Goal: Information Seeking & Learning: Learn about a topic

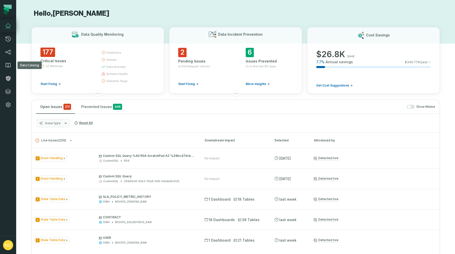
click at [9, 64] on icon at bounding box center [8, 65] width 6 height 6
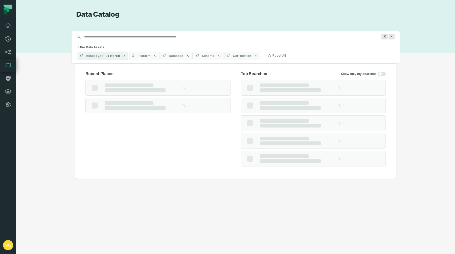
click at [129, 36] on input "Discovery Provider cmdk menu" at bounding box center [231, 37] width 300 height 8
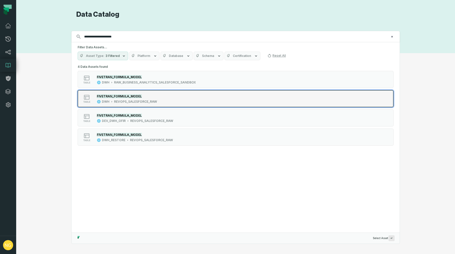
type input "**********"
click at [165, 102] on div "table FIVETRAN_FORMULA_MODEL DWH REVOPS_SALESFORCE_RAW" at bounding box center [142, 98] width 126 height 10
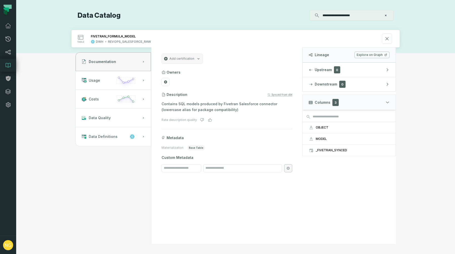
click at [271, 94] on div "Synced from dbt" at bounding box center [279, 94] width 25 height 3
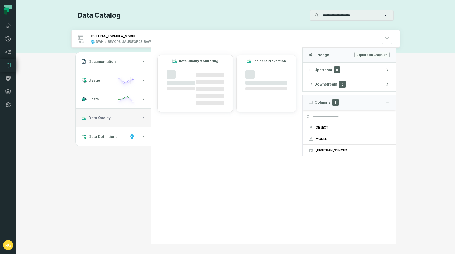
click at [103, 120] on button "Data Quality" at bounding box center [113, 117] width 75 height 19
click at [102, 137] on span "Data Definitions" at bounding box center [103, 136] width 29 height 5
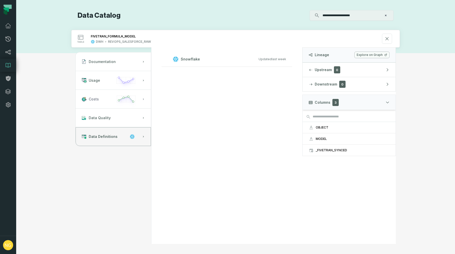
click at [116, 101] on icon "button" at bounding box center [125, 101] width 23 height 15
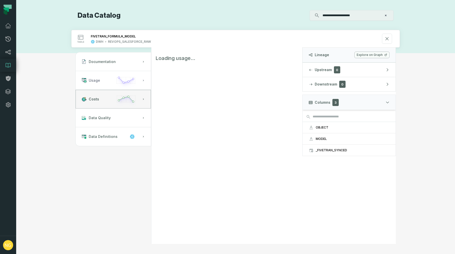
click at [110, 83] on button "Usage" at bounding box center [113, 80] width 75 height 19
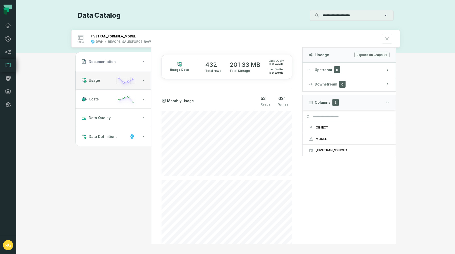
click at [108, 68] on button "Documentation" at bounding box center [113, 61] width 75 height 19
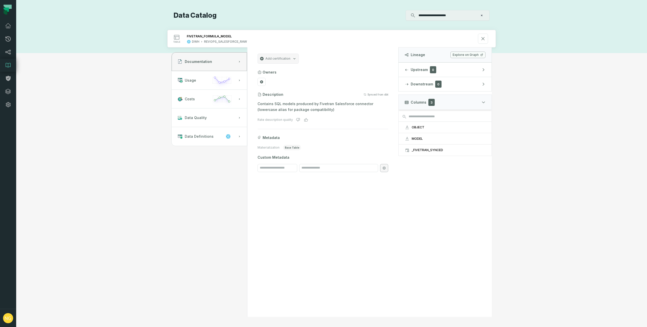
click at [278, 9] on div "**********" at bounding box center [331, 163] width 630 height 327
